Goal: Information Seeking & Learning: Learn about a topic

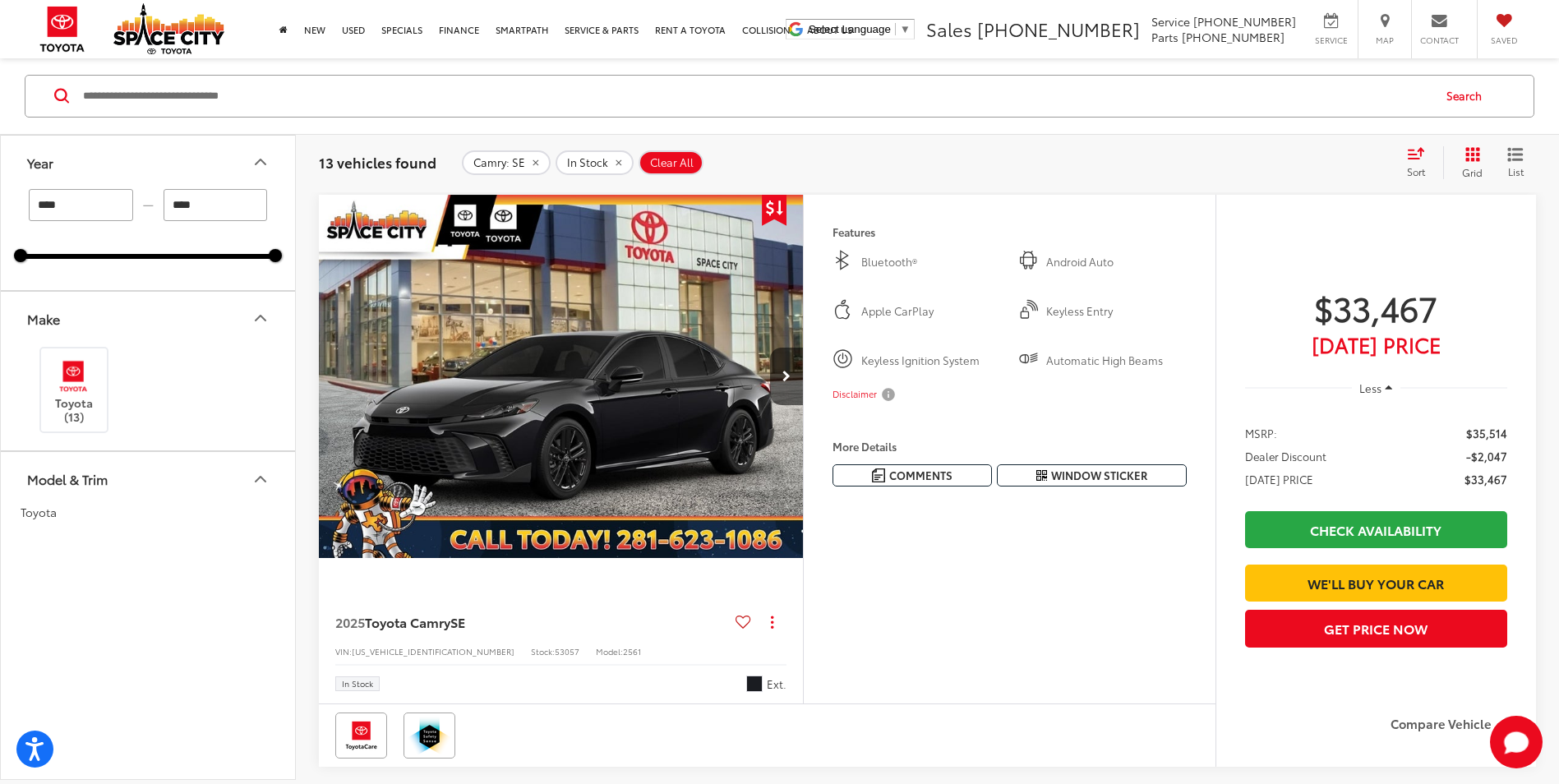
scroll to position [1621, 0]
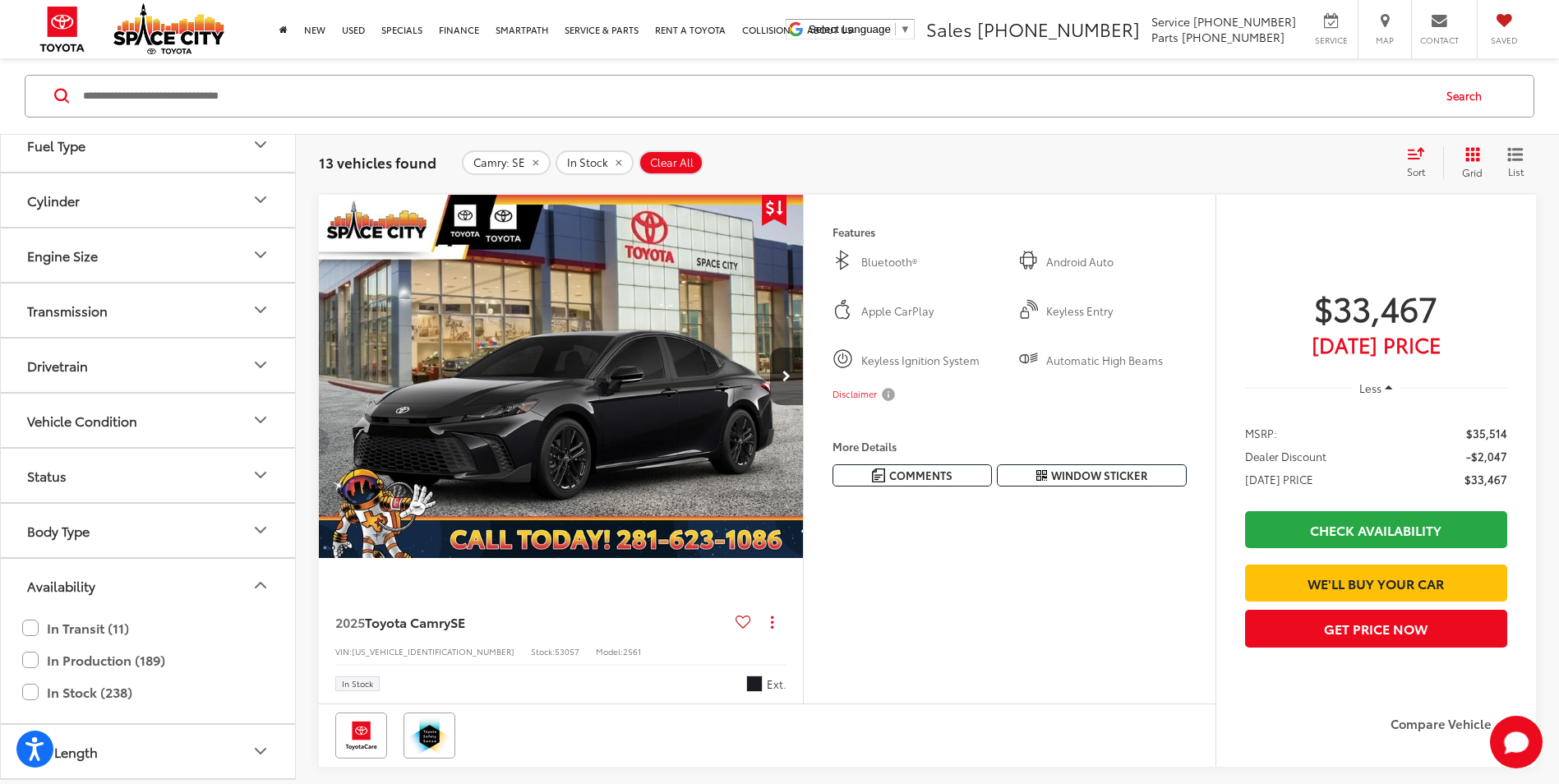
drag, startPoint x: 538, startPoint y: 384, endPoint x: 521, endPoint y: 395, distance: 20.2
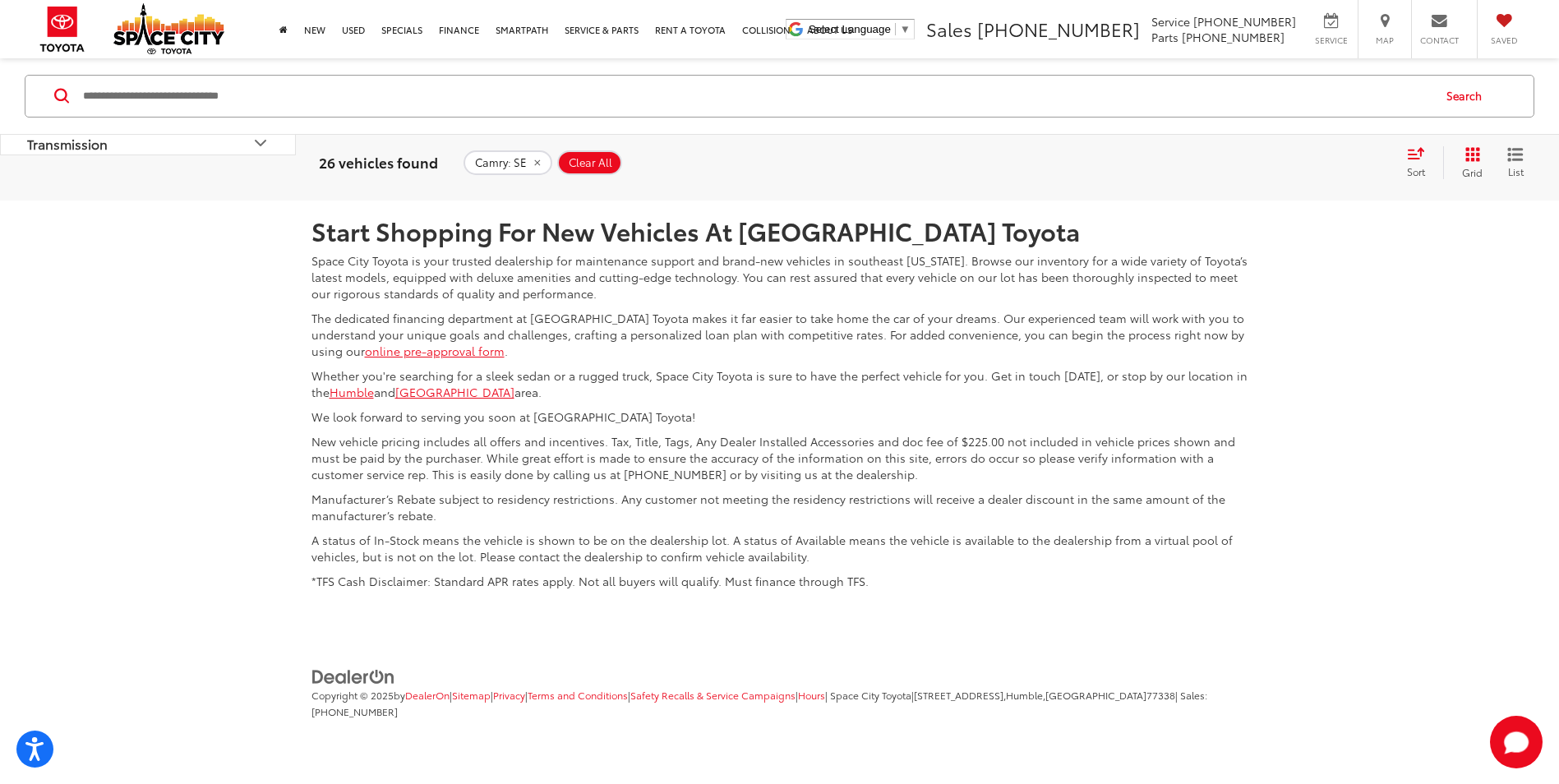
scroll to position [7694, 0]
click at [1436, 94] on link "Last" at bounding box center [1414, 79] width 51 height 30
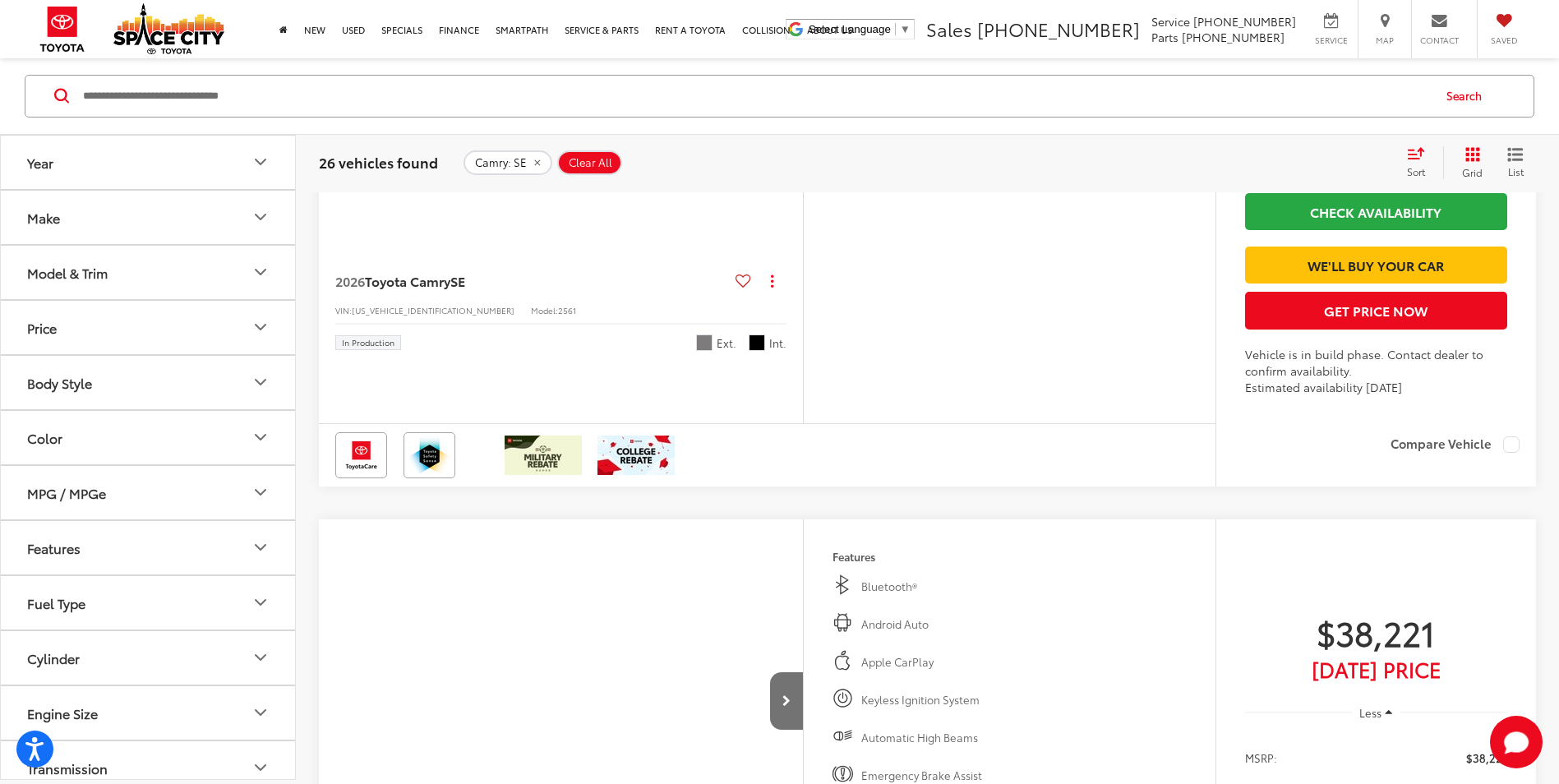
scroll to position [156, 0]
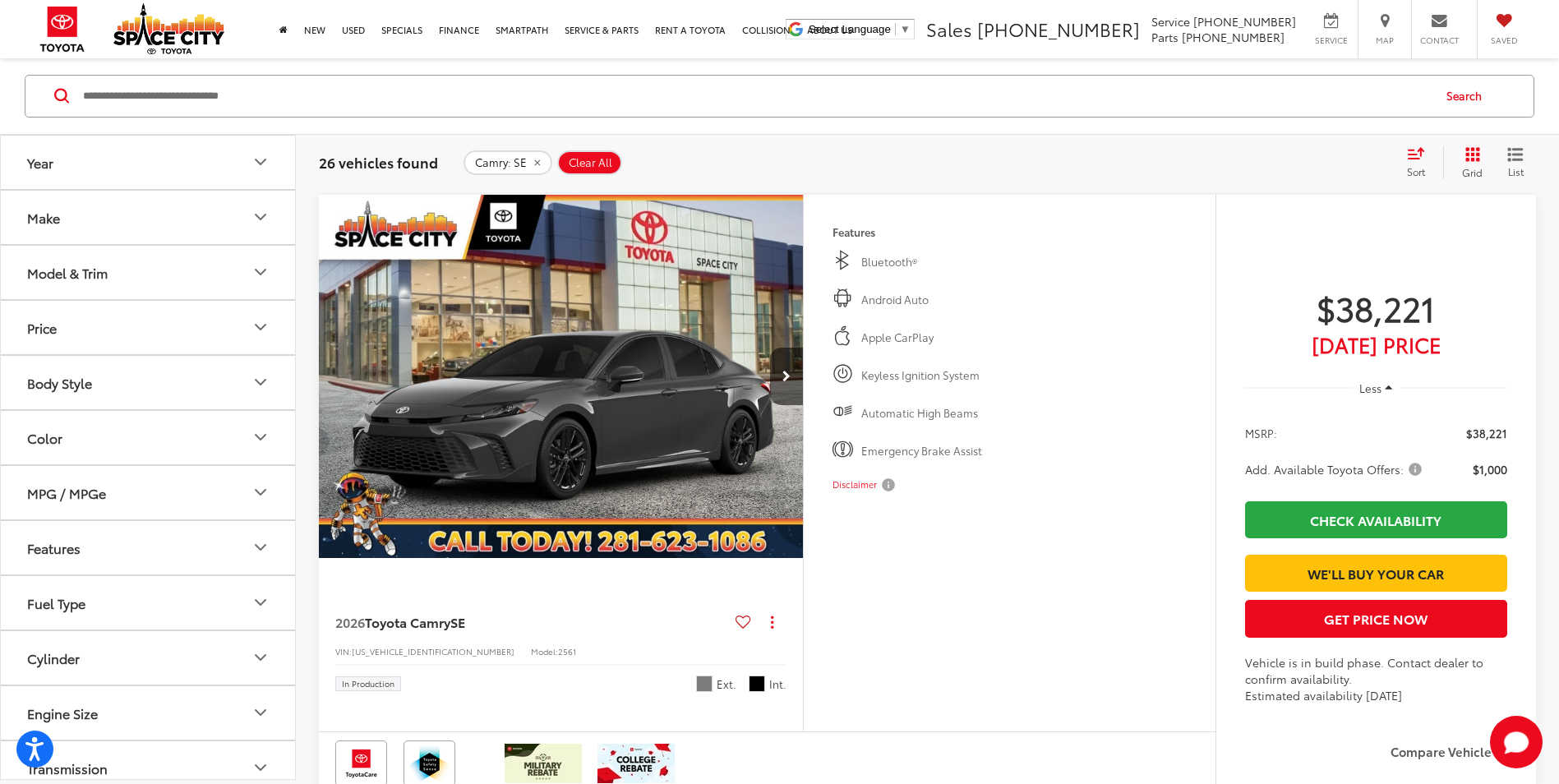
click at [202, 106] on input "Search by Make, Model, or Keyword" at bounding box center [756, 95] width 1350 height 39
type input "**********"
